Goal: Check status: Check status

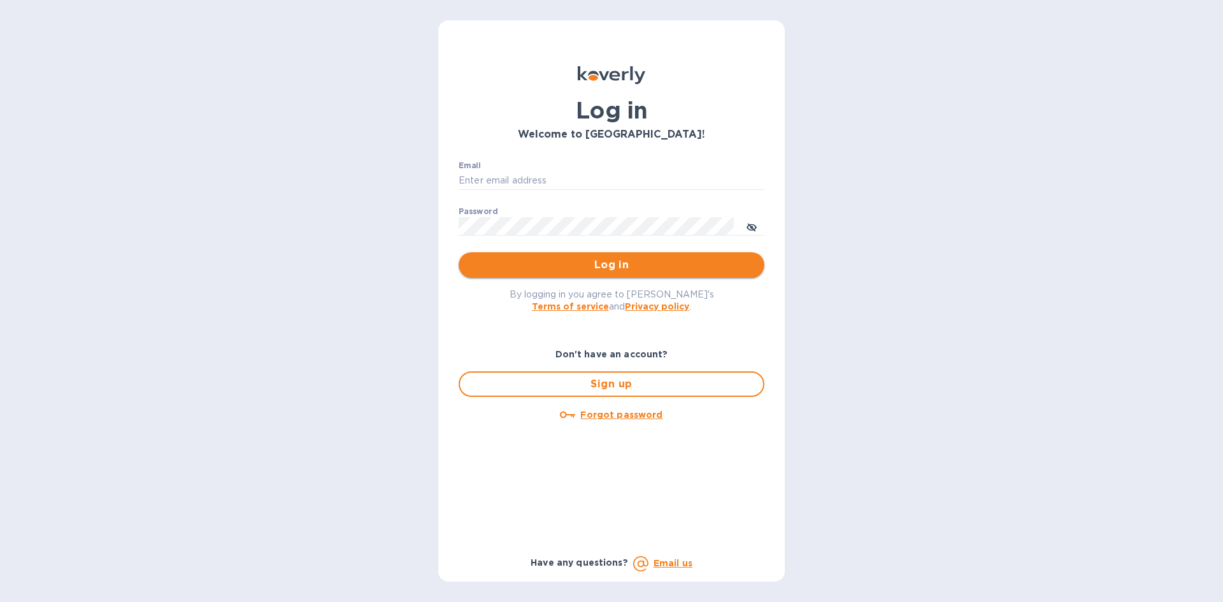
type input "[EMAIL_ADDRESS][DOMAIN_NAME]"
click at [633, 278] on button "Log in" at bounding box center [612, 264] width 306 height 25
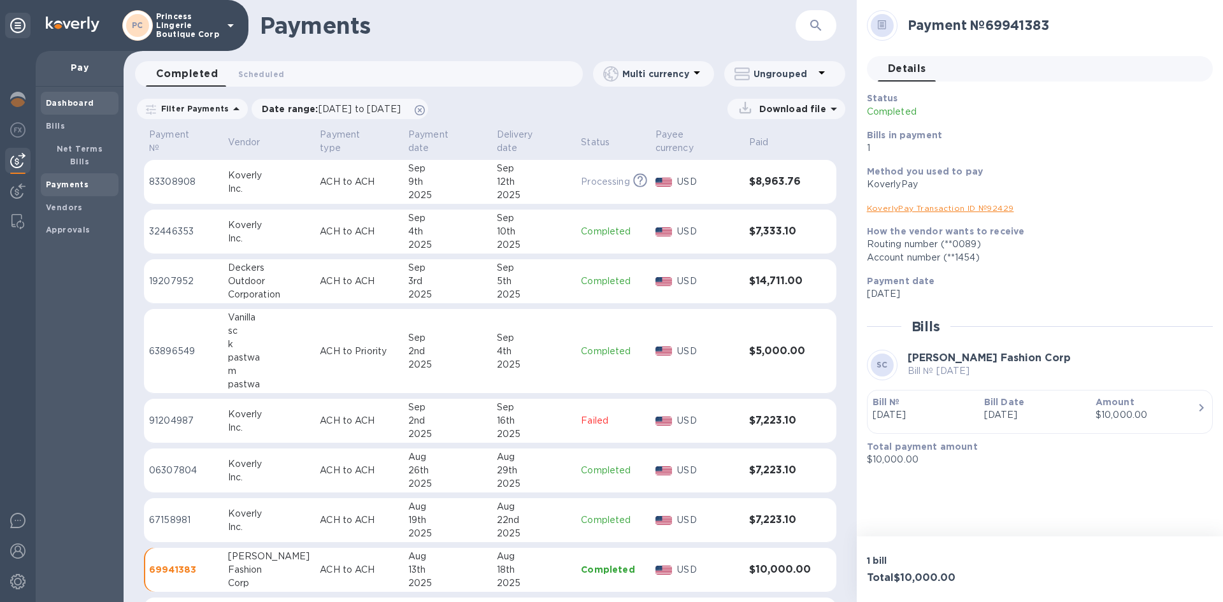
click at [57, 101] on b "Dashboard" at bounding box center [70, 103] width 48 height 10
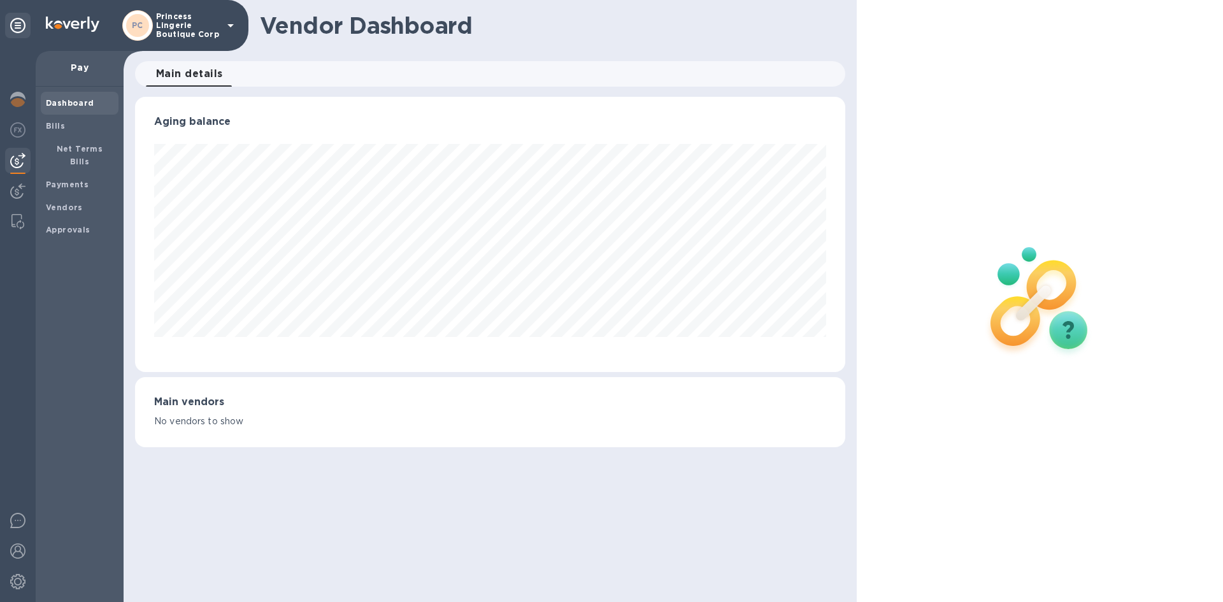
scroll to position [636902, 636472]
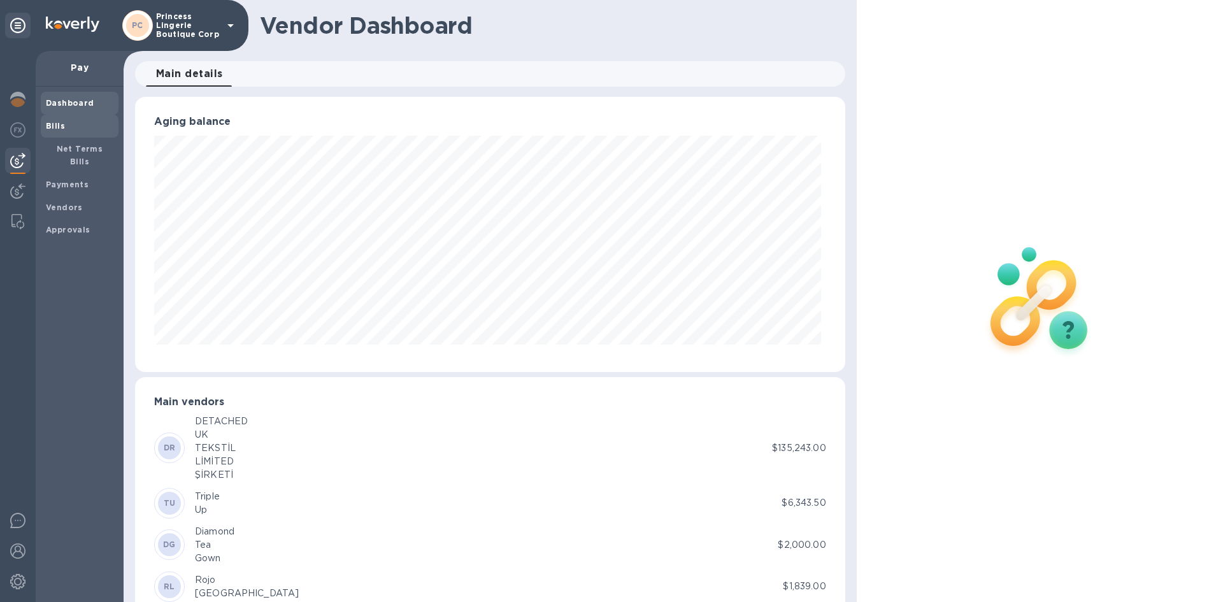
click at [78, 126] on span "Bills" at bounding box center [80, 126] width 68 height 13
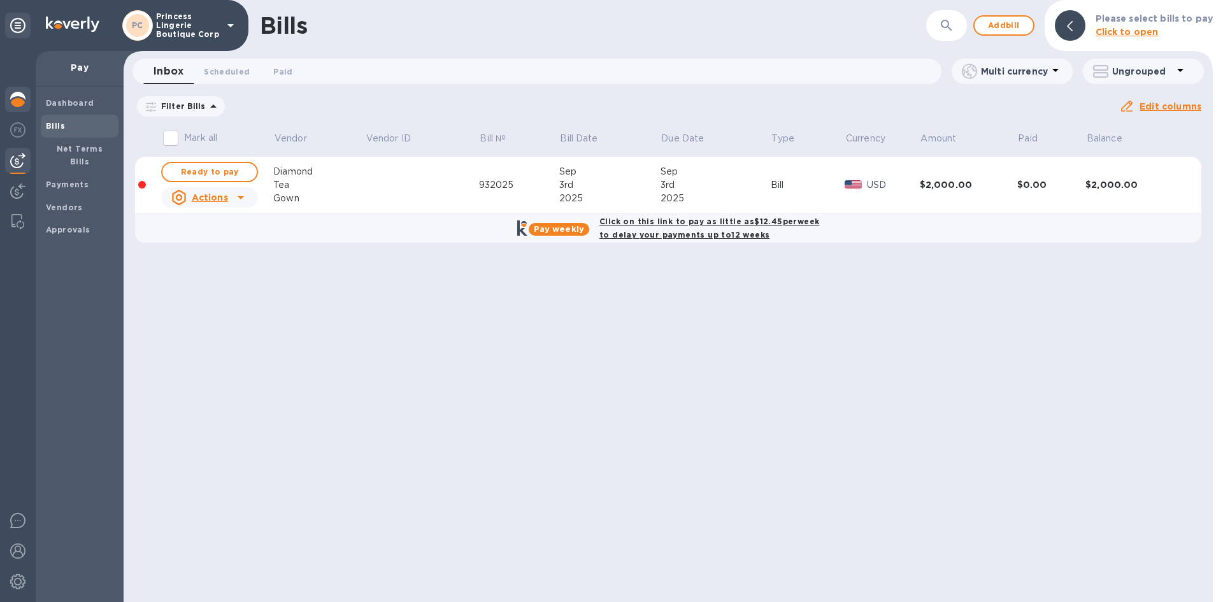
click at [11, 97] on img at bounding box center [17, 99] width 15 height 15
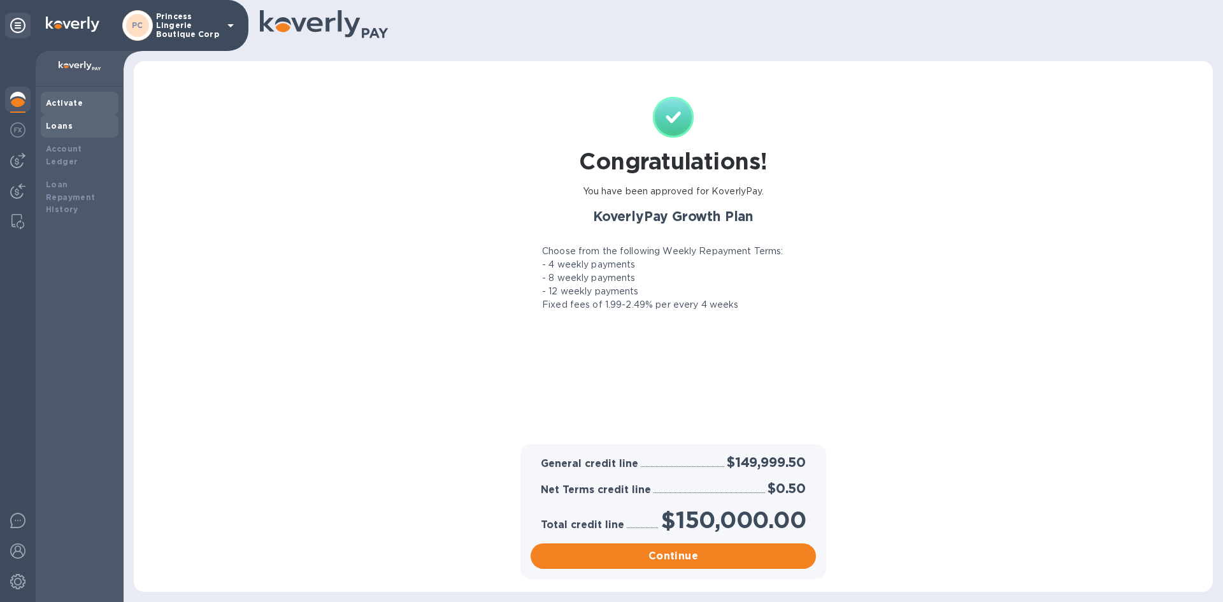
click at [78, 124] on div "Loans" at bounding box center [80, 126] width 68 height 13
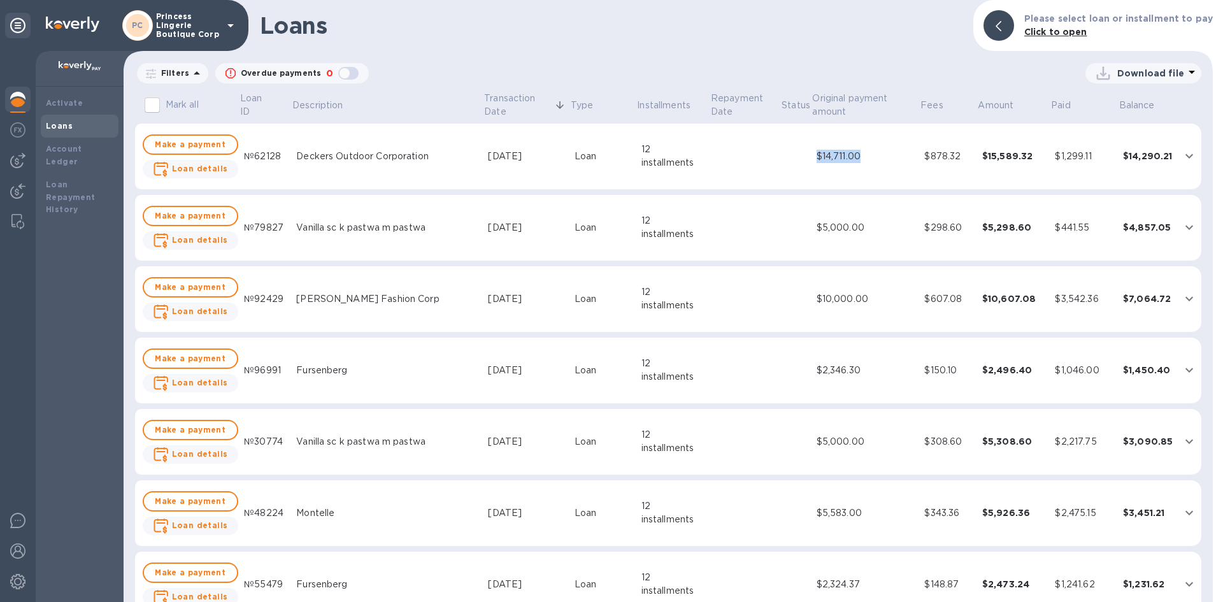
drag, startPoint x: 800, startPoint y: 161, endPoint x: 866, endPoint y: 153, distance: 66.7
click at [866, 153] on tr "Make a payment Loan details №62128 Deckers Outdoor Corporation [DATE] Loan 12 i…" at bounding box center [668, 157] width 1067 height 66
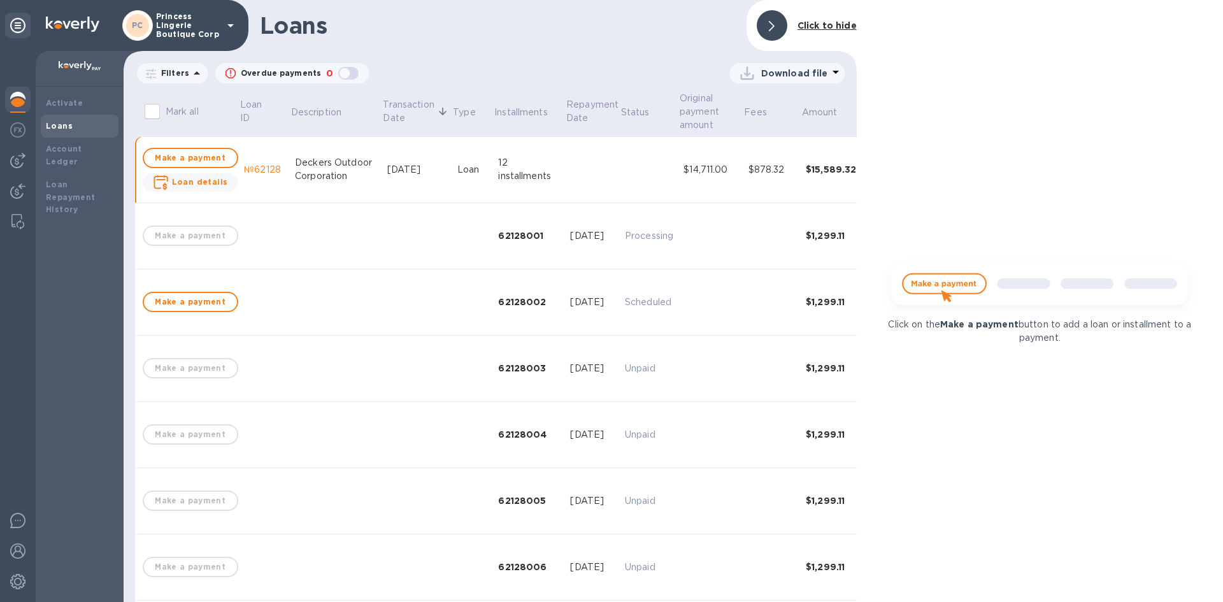
click at [777, 24] on div at bounding box center [772, 25] width 31 height 31
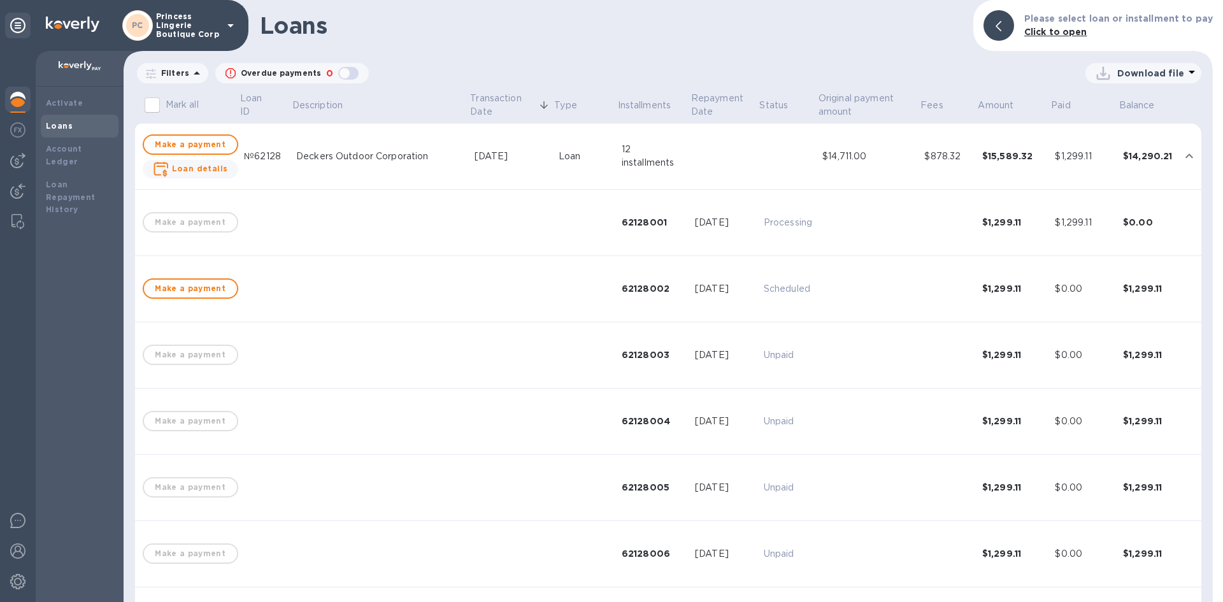
click at [63, 122] on b "Loans" at bounding box center [59, 126] width 27 height 10
click at [86, 126] on div "Loans" at bounding box center [80, 126] width 68 height 13
click at [1180, 154] on button "expand row" at bounding box center [1189, 156] width 19 height 19
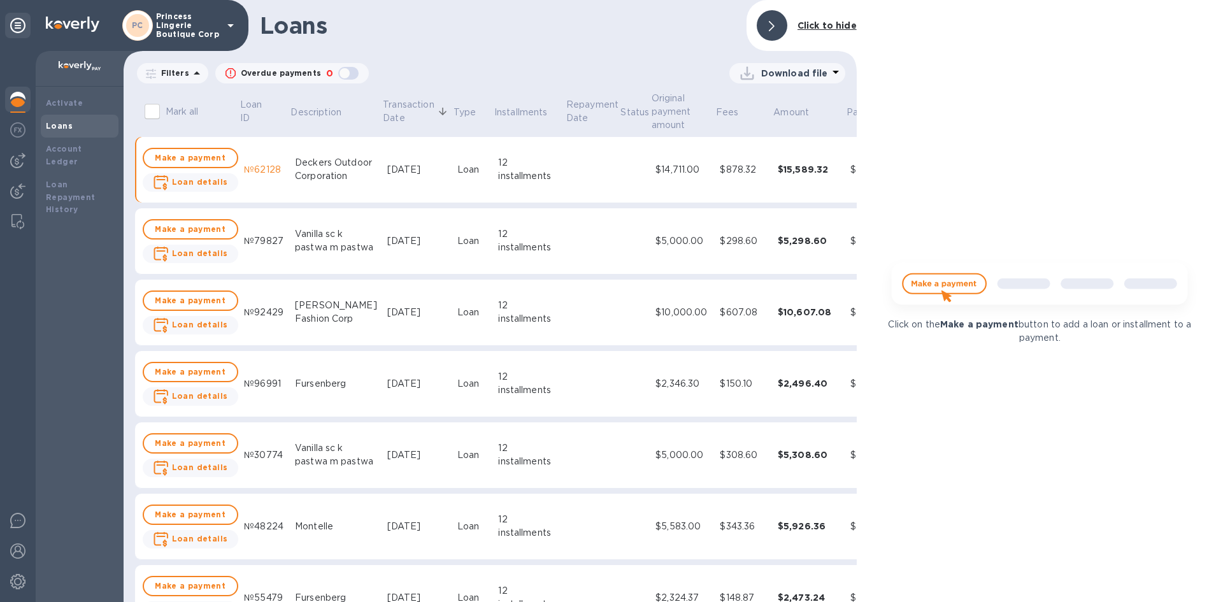
click at [770, 29] on icon at bounding box center [772, 26] width 6 height 10
